Goal: Transaction & Acquisition: Purchase product/service

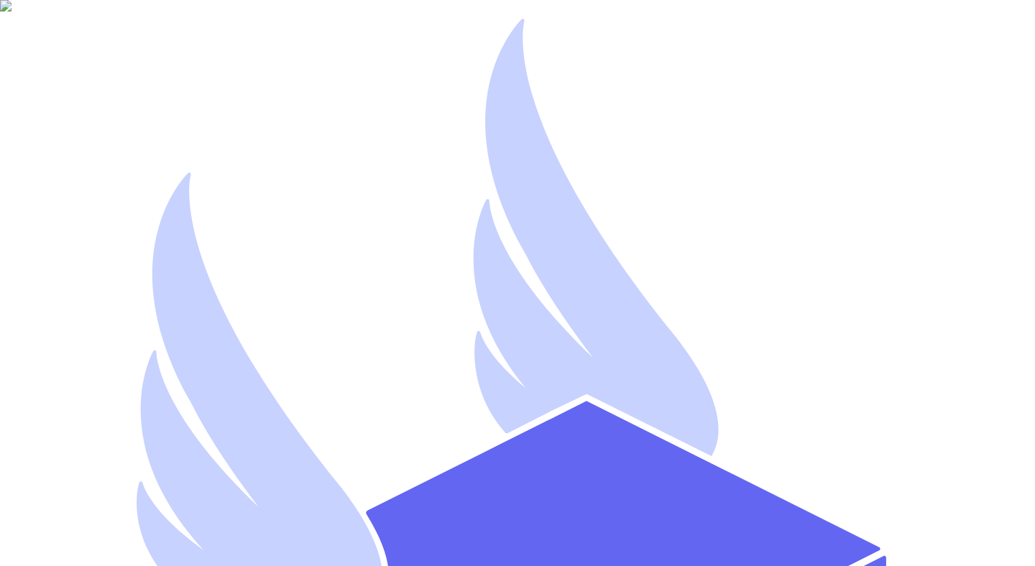
type input "[EMAIL_ADDRESS][DOMAIN_NAME]"
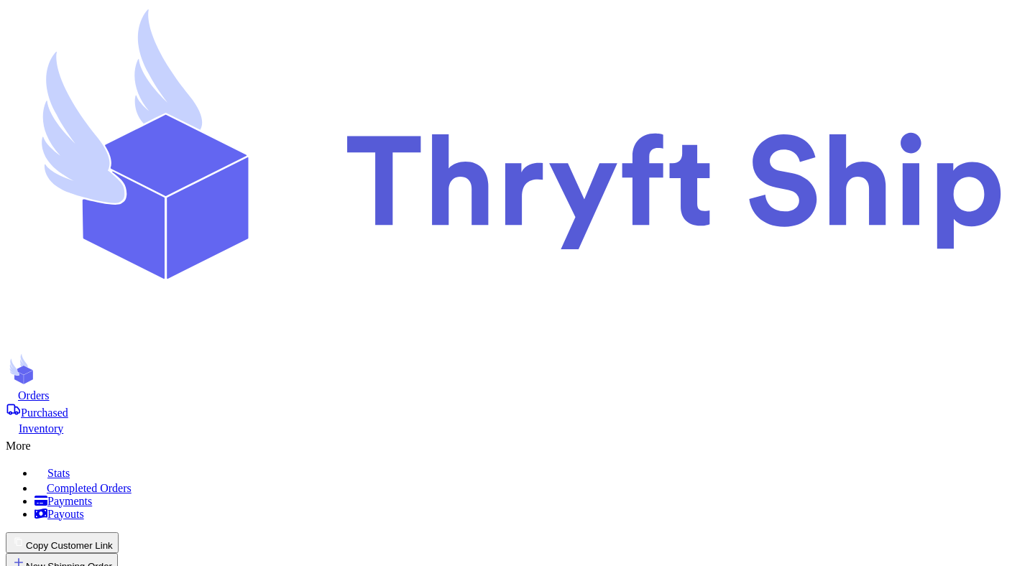
scroll to position [249, 0]
click at [118, 553] on button "New Shipping Order" at bounding box center [62, 563] width 112 height 21
type input "n"
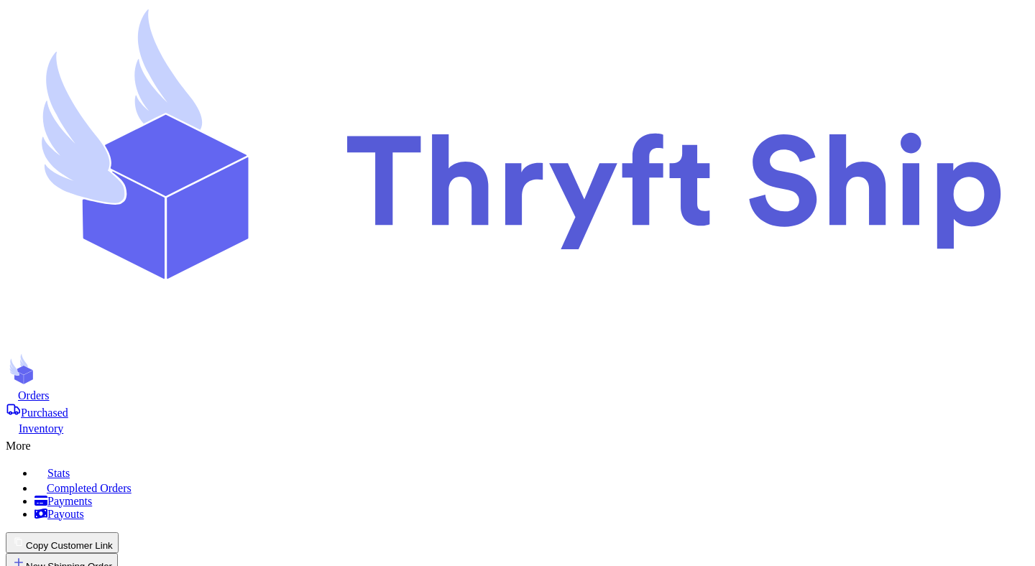
type input "ne"
type input "new"
type input "newt"
type input "newte"
type input "newtes"
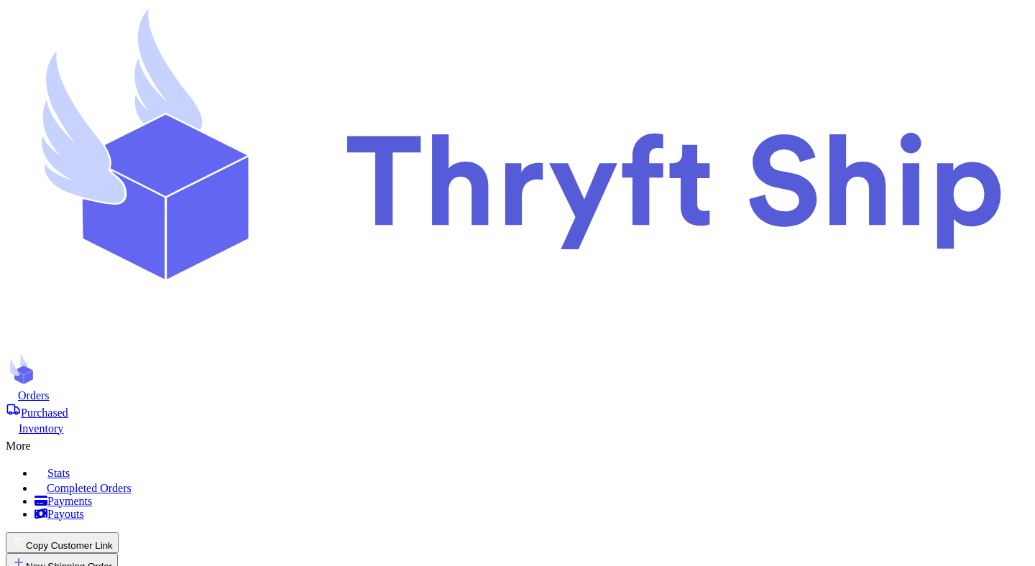
type input "newtest"
type input "Mutahhar"
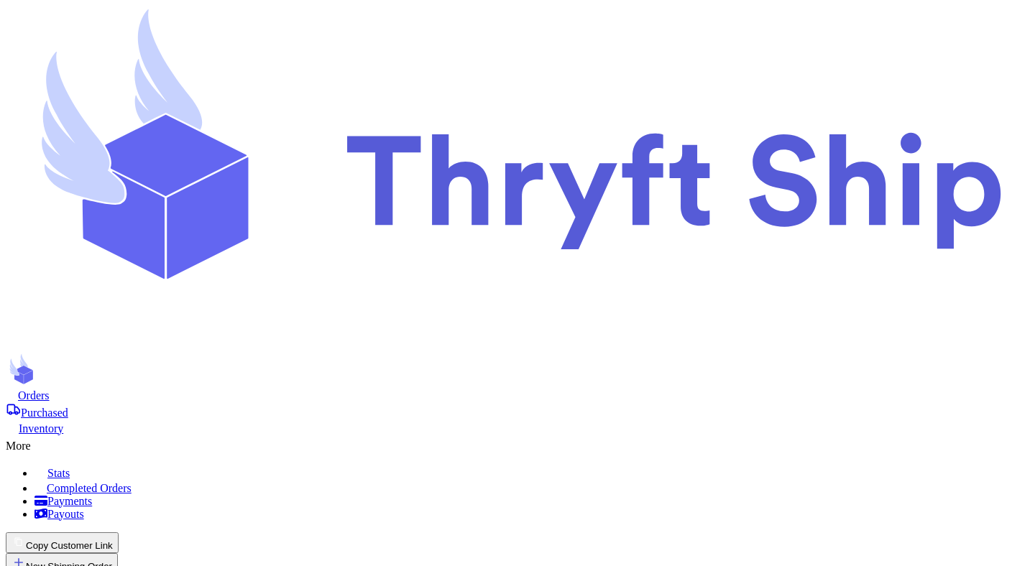
type input "[PERSON_NAME]"
type input "[EMAIL_ADDRESS][DOMAIN_NAME]"
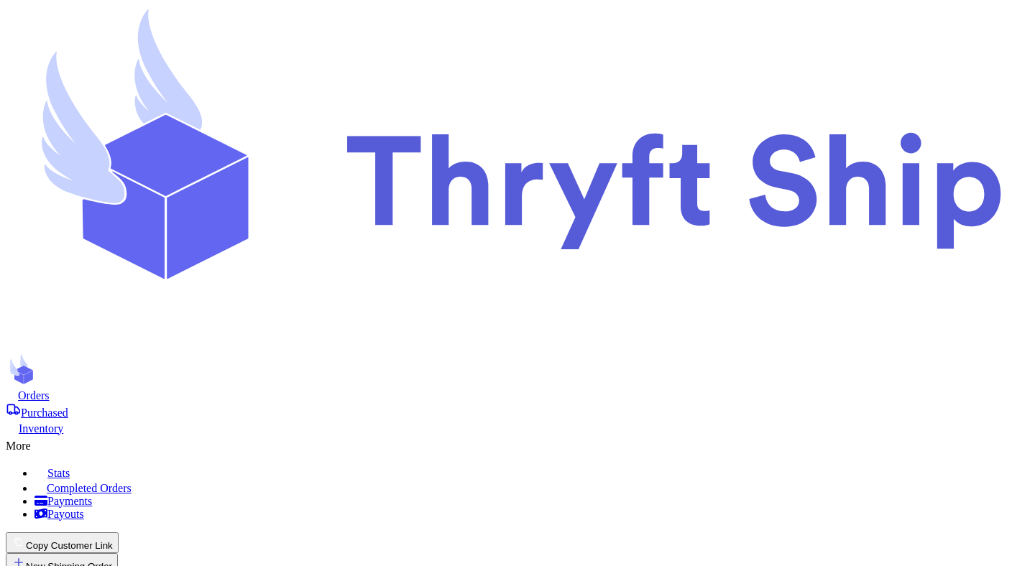
type input "[STREET_ADDRESS]"
type input "[GEOGRAPHIC_DATA]"
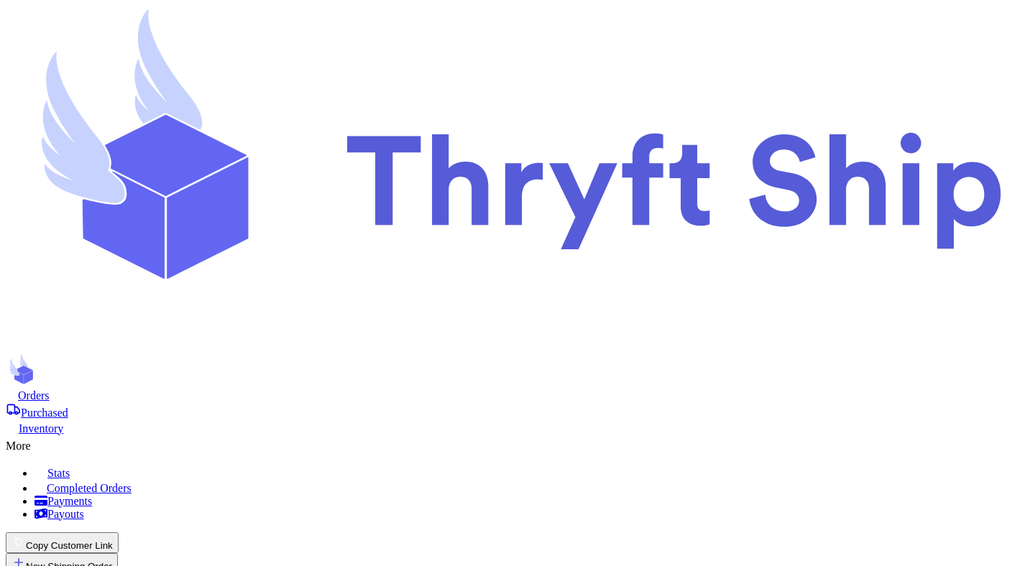
scroll to position [95, 0]
select select "AR"
type input "84116"
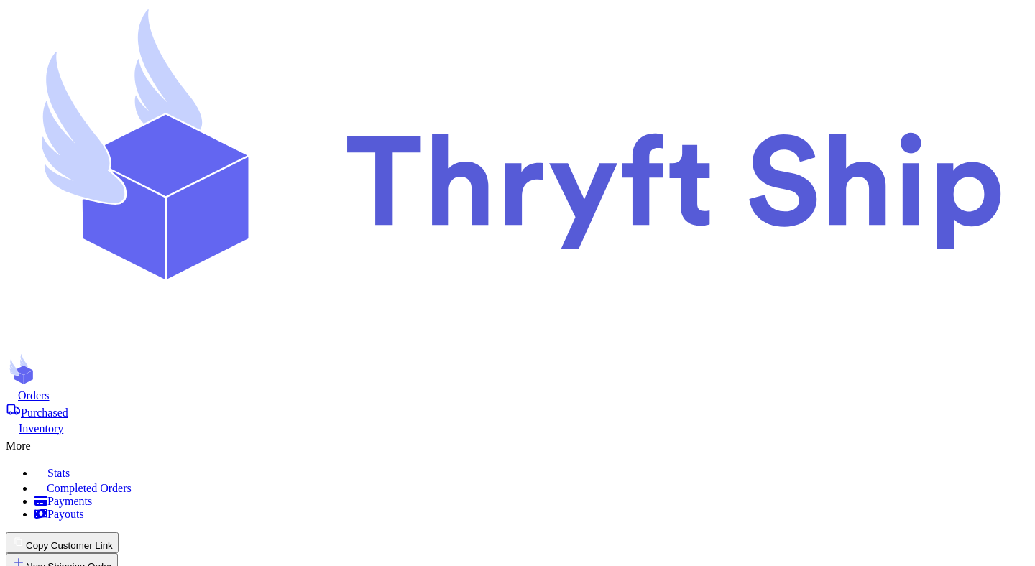
scroll to position [434, 0]
type input "football"
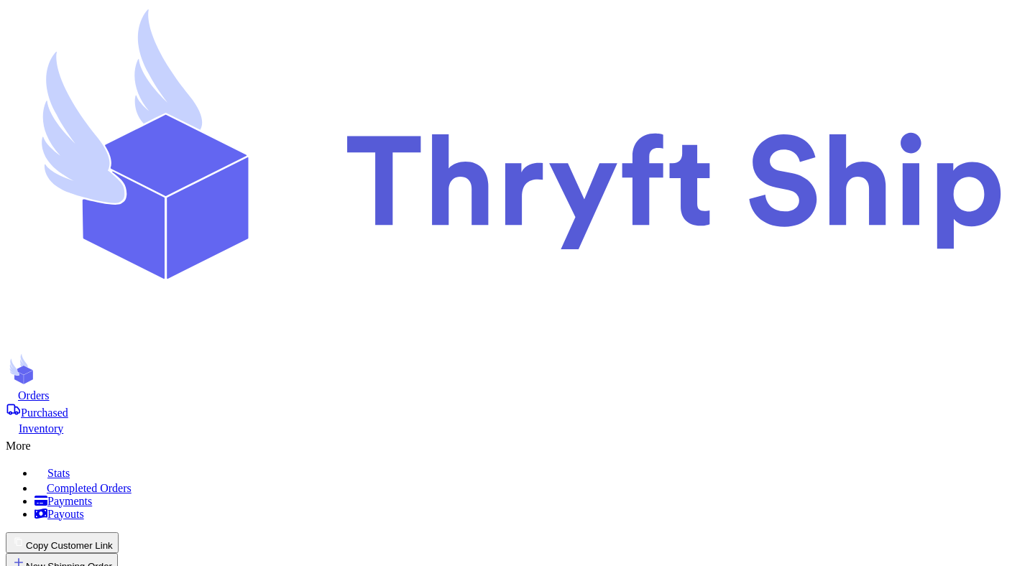
type input "1"
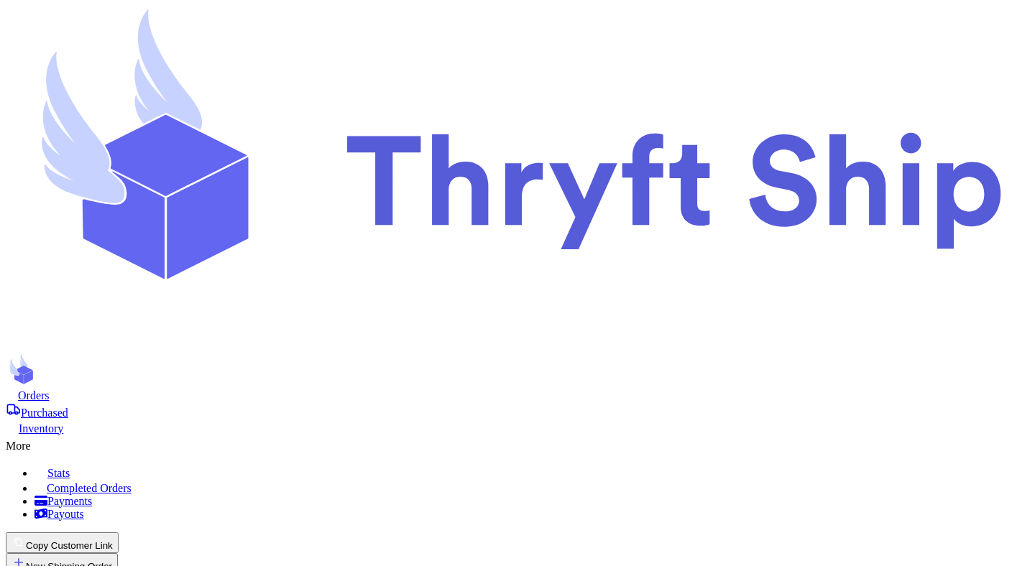
type input "1"
type input "2"
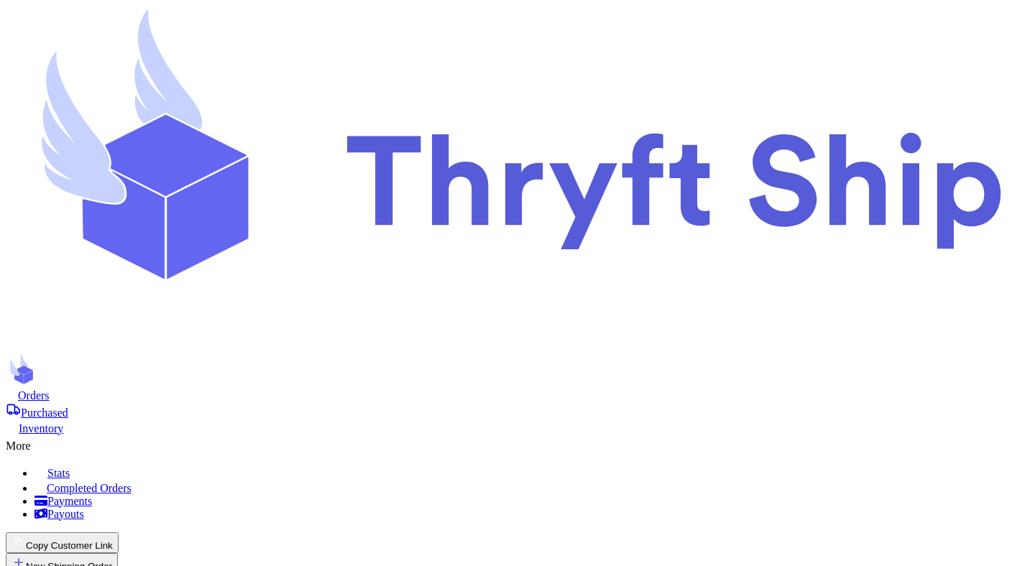
type input "3"
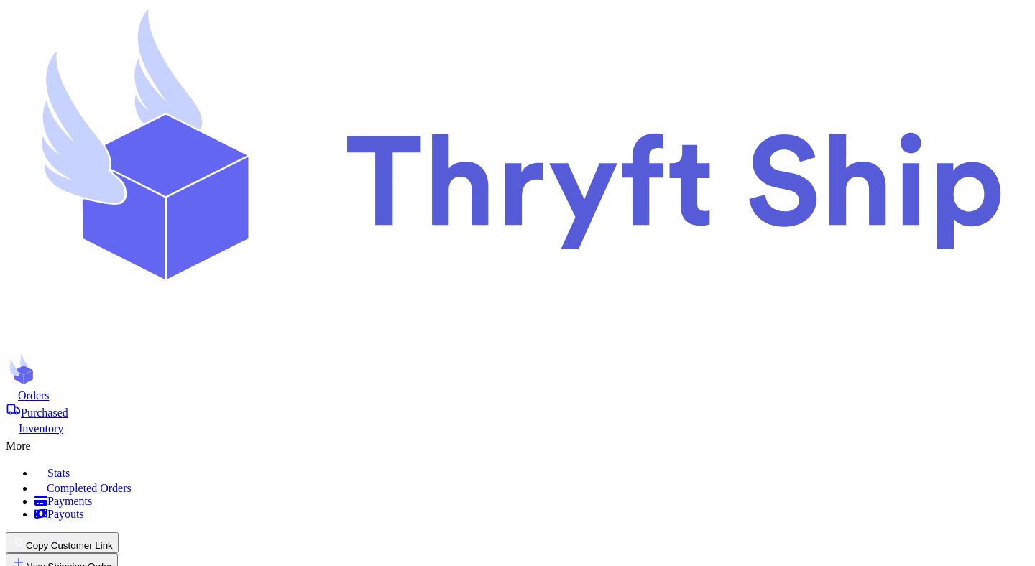
scroll to position [55, 0]
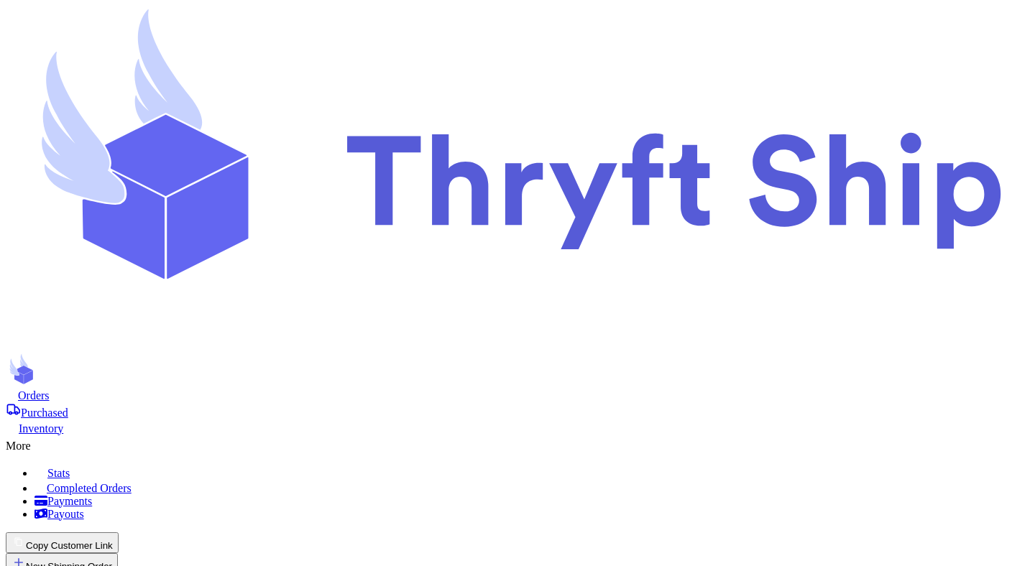
checkbox input "false"
checkbox input "true"
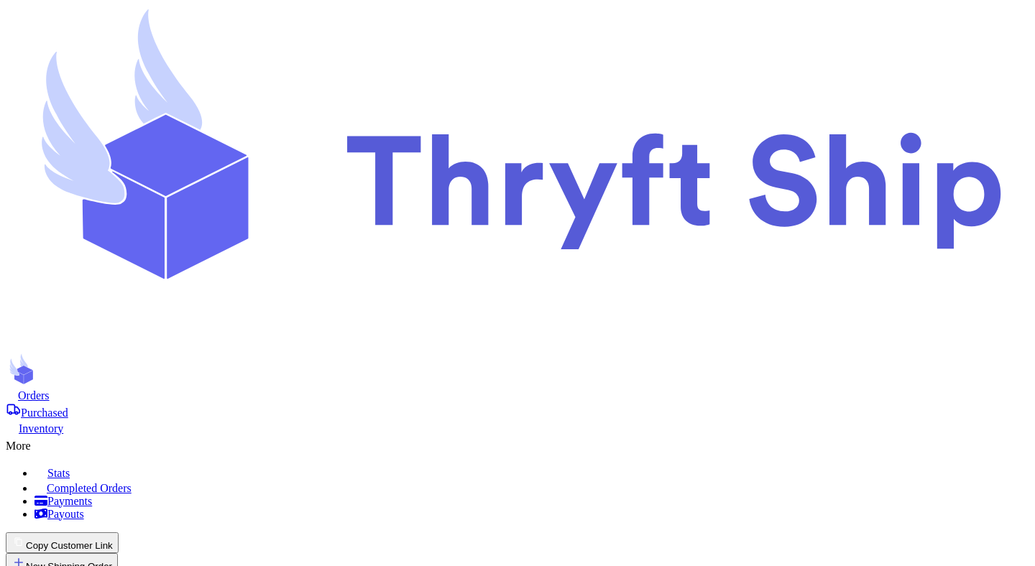
click at [19, 405] on icon at bounding box center [13, 409] width 12 height 9
click at [50, 390] on span "Orders" at bounding box center [34, 396] width 32 height 12
click at [292, 388] on div "Orders Purchased Inventory More Stats Completed Orders Payments Payouts" at bounding box center [517, 454] width 1023 height 133
click at [410, 388] on div "Orders Purchased Inventory More Stats Completed Orders Payments Payouts" at bounding box center [517, 454] width 1023 height 133
click at [68, 407] on span "Purchased" at bounding box center [44, 413] width 47 height 12
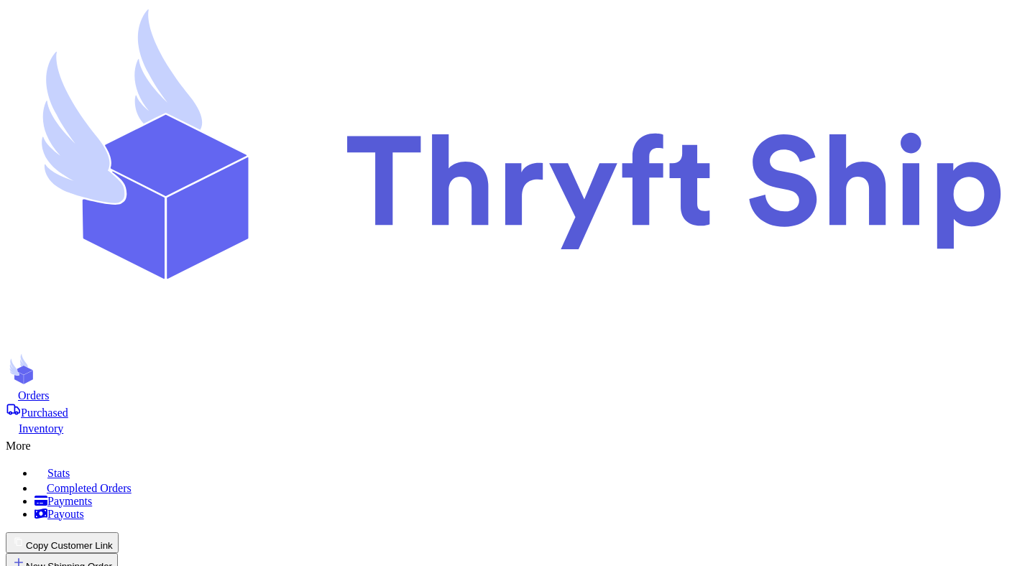
click at [50, 390] on span "Orders" at bounding box center [34, 396] width 32 height 12
